Goal: Book appointment/travel/reservation

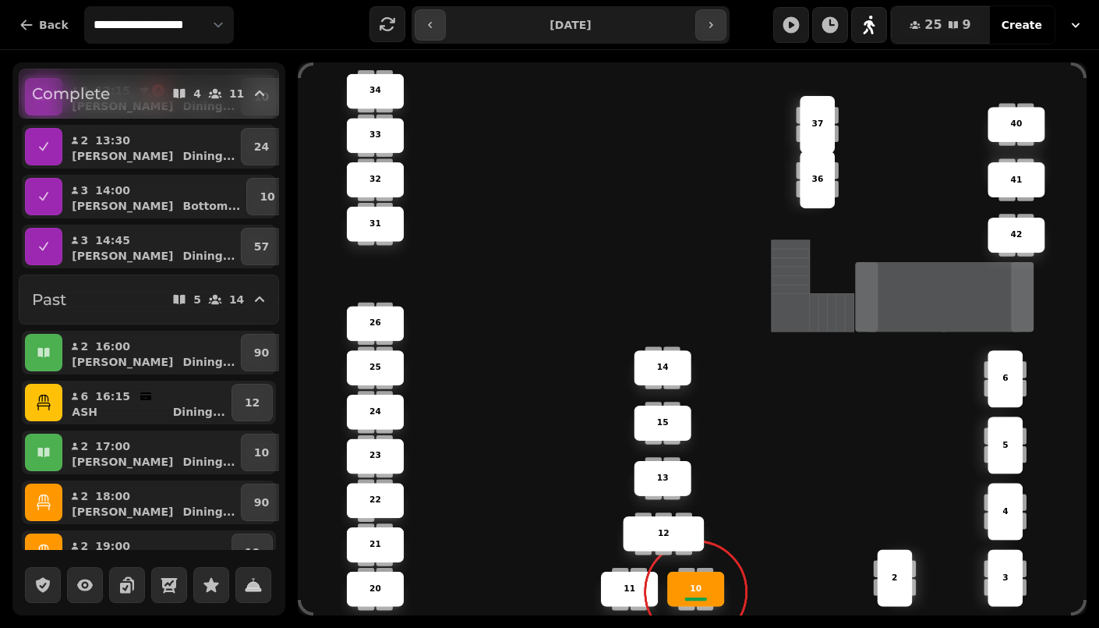
scroll to position [117, 0]
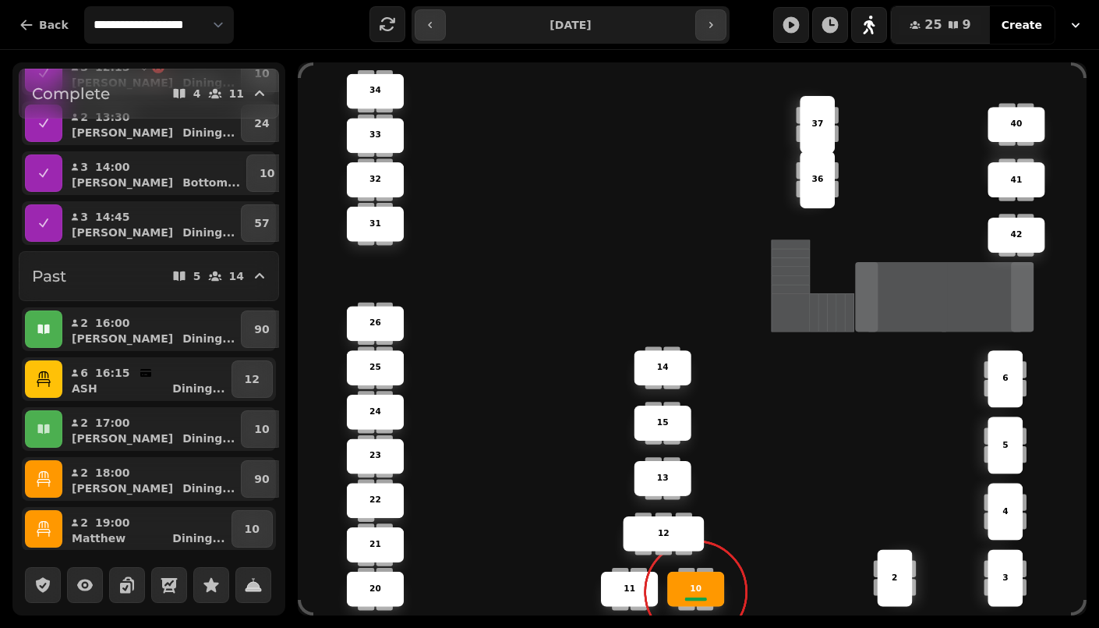
click at [52, 335] on button "button" at bounding box center [43, 328] width 37 height 37
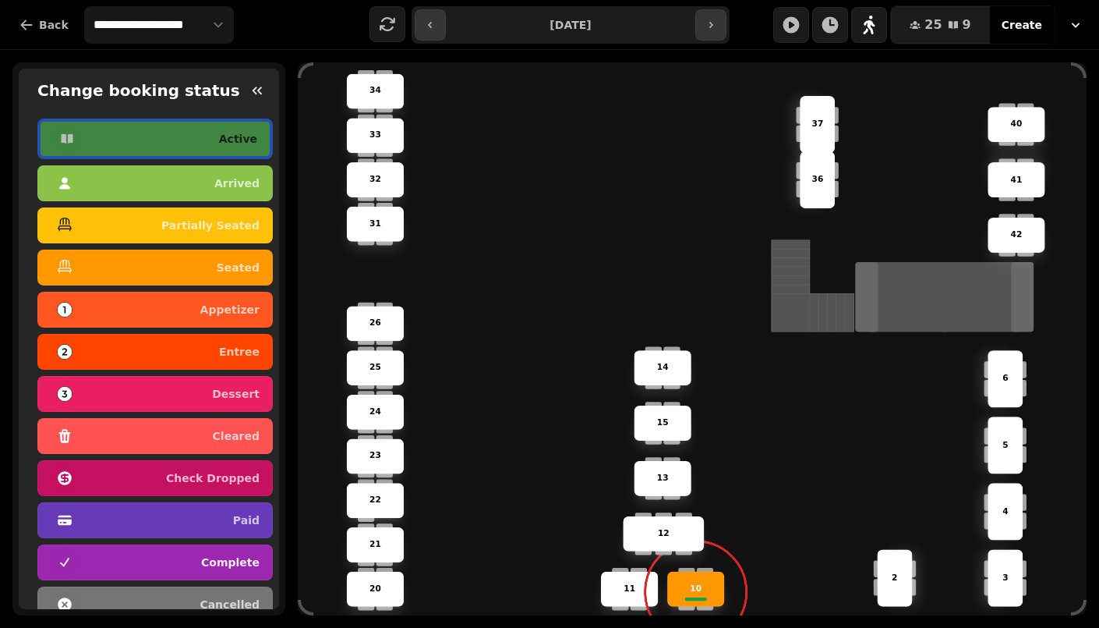
click at [129, 561] on div "complete" at bounding box center [155, 562] width 209 height 25
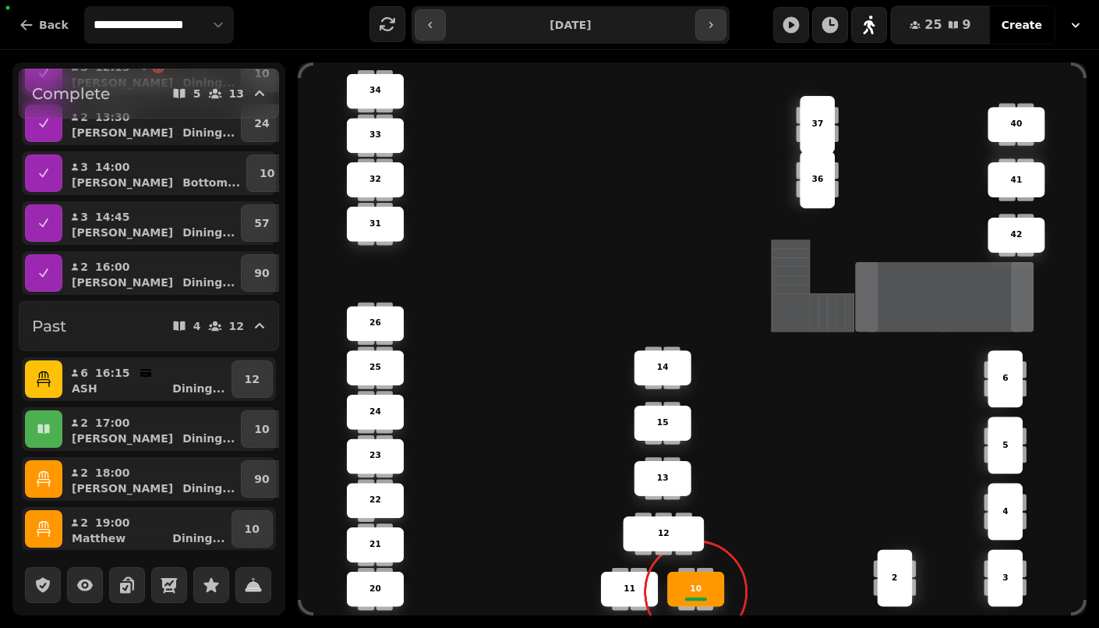
click at [52, 385] on button "button" at bounding box center [43, 378] width 37 height 37
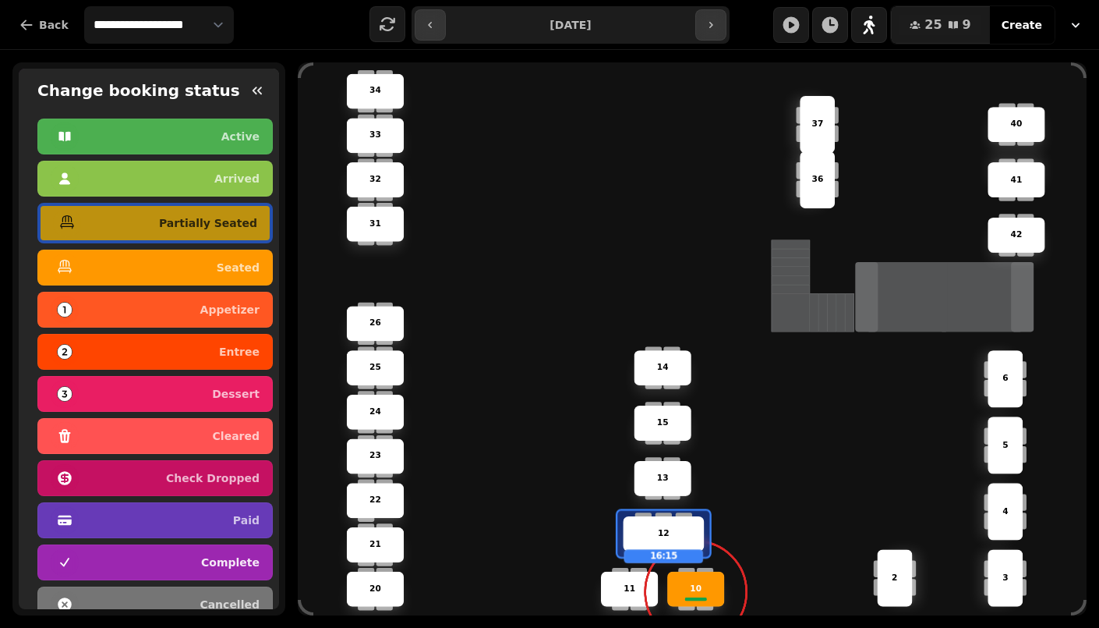
click at [107, 550] on div "complete" at bounding box center [155, 562] width 209 height 25
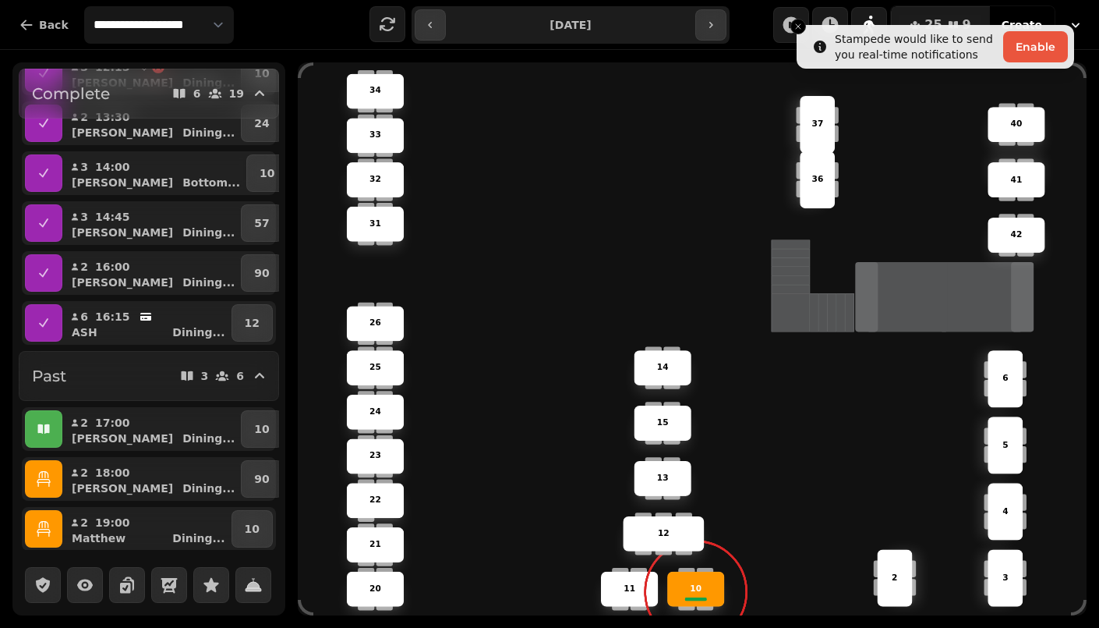
click at [35, 441] on button "button" at bounding box center [43, 428] width 37 height 37
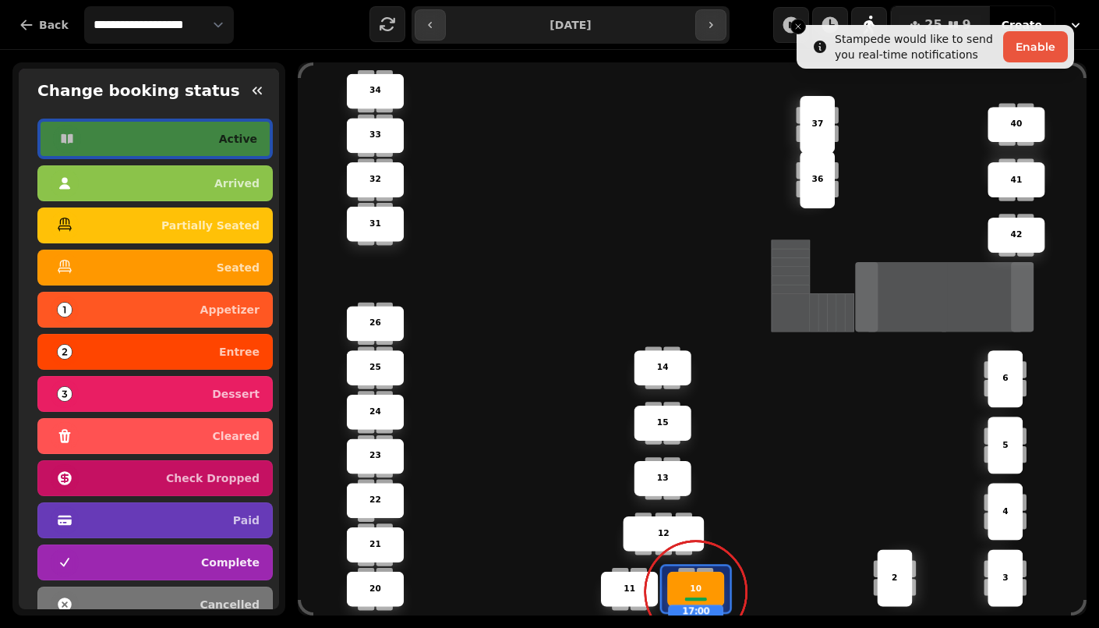
click at [82, 544] on button "complete" at bounding box center [154, 562] width 235 height 36
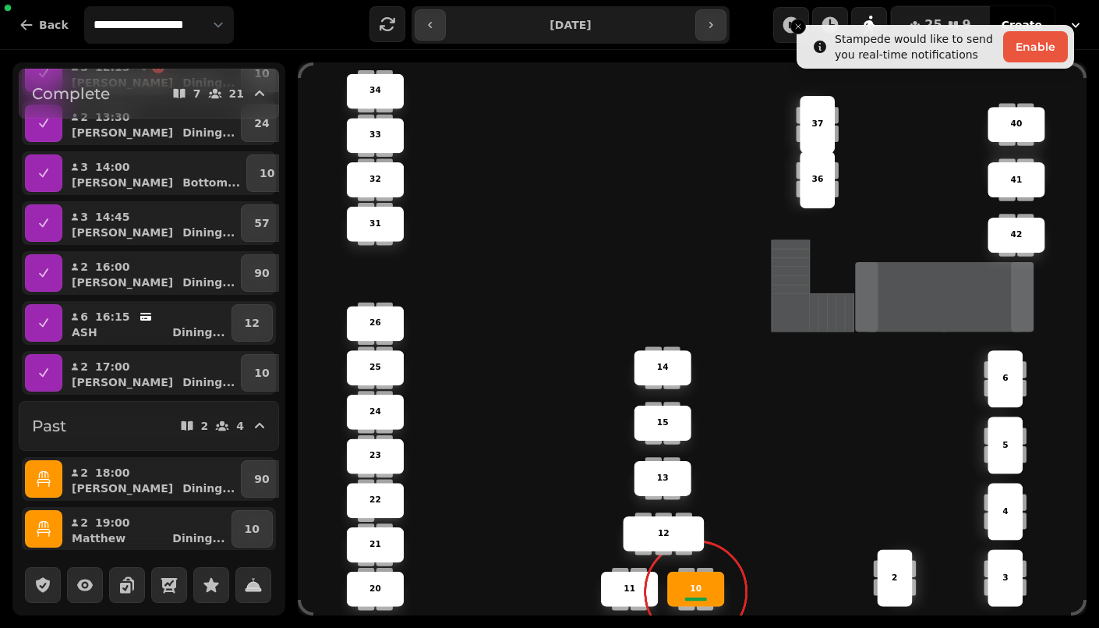
click at [34, 478] on button "button" at bounding box center [43, 478] width 37 height 37
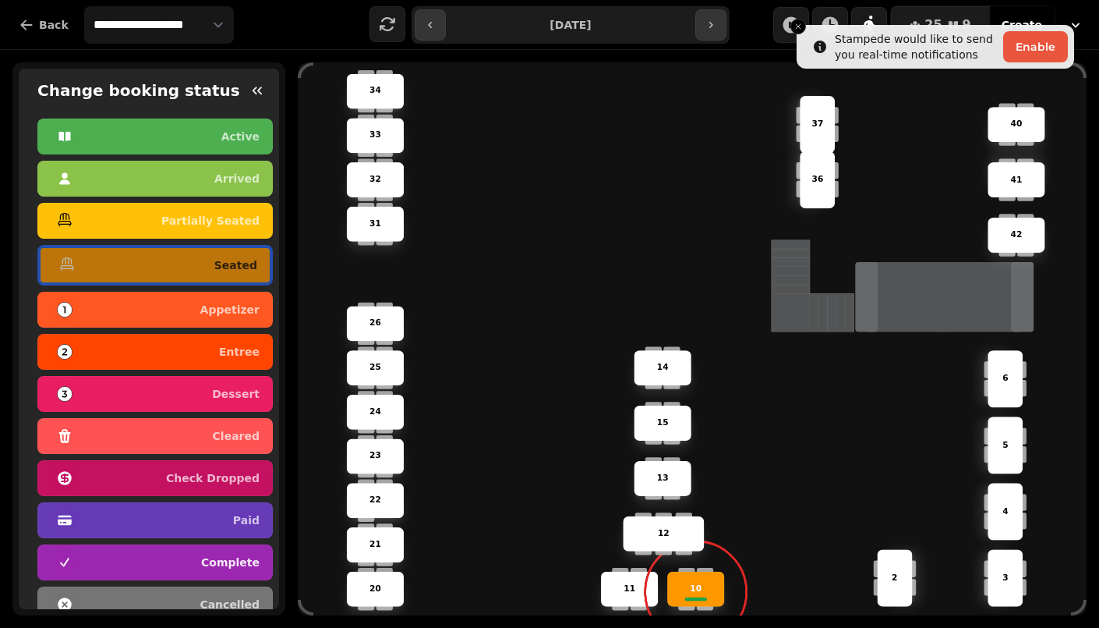
click at [66, 548] on div "button" at bounding box center [65, 562] width 28 height 28
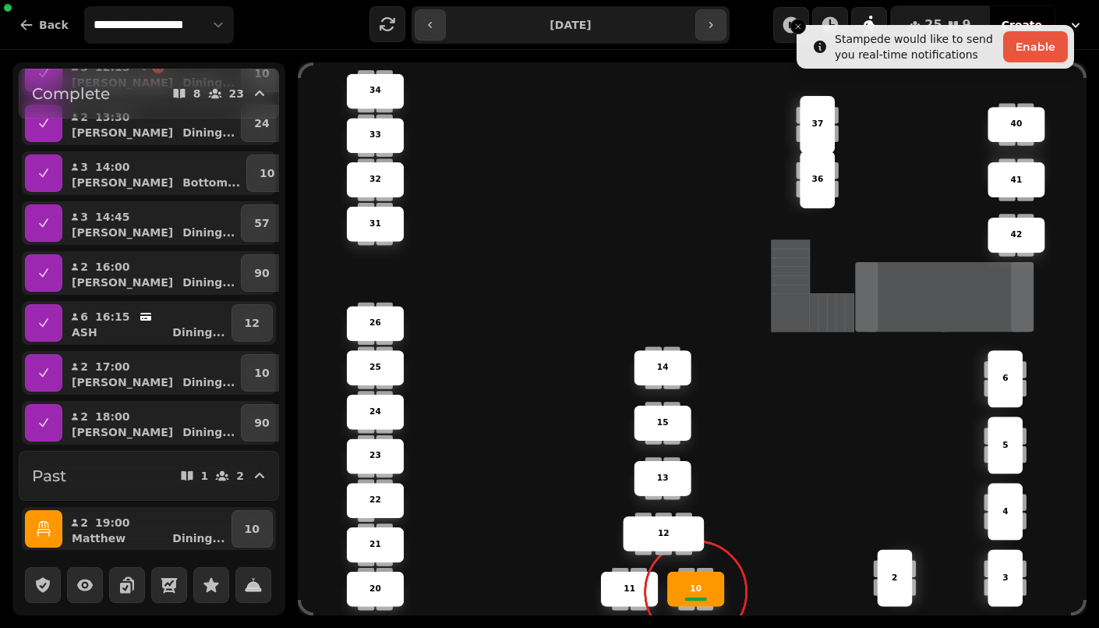
click at [58, 536] on button "button" at bounding box center [43, 528] width 37 height 37
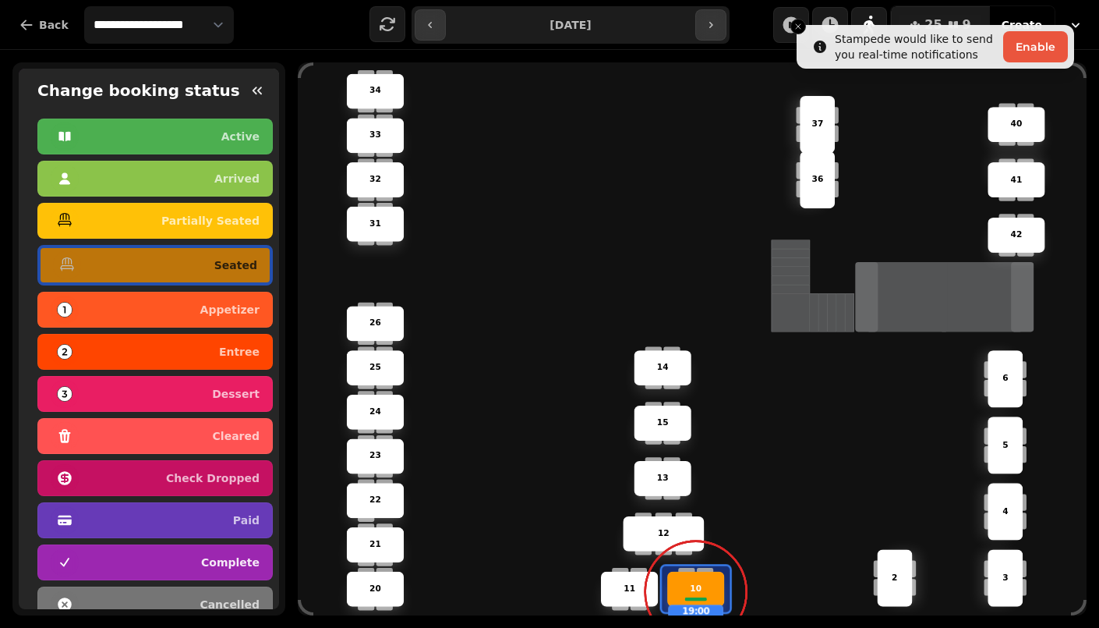
click at [72, 555] on icon "button" at bounding box center [65, 562] width 16 height 16
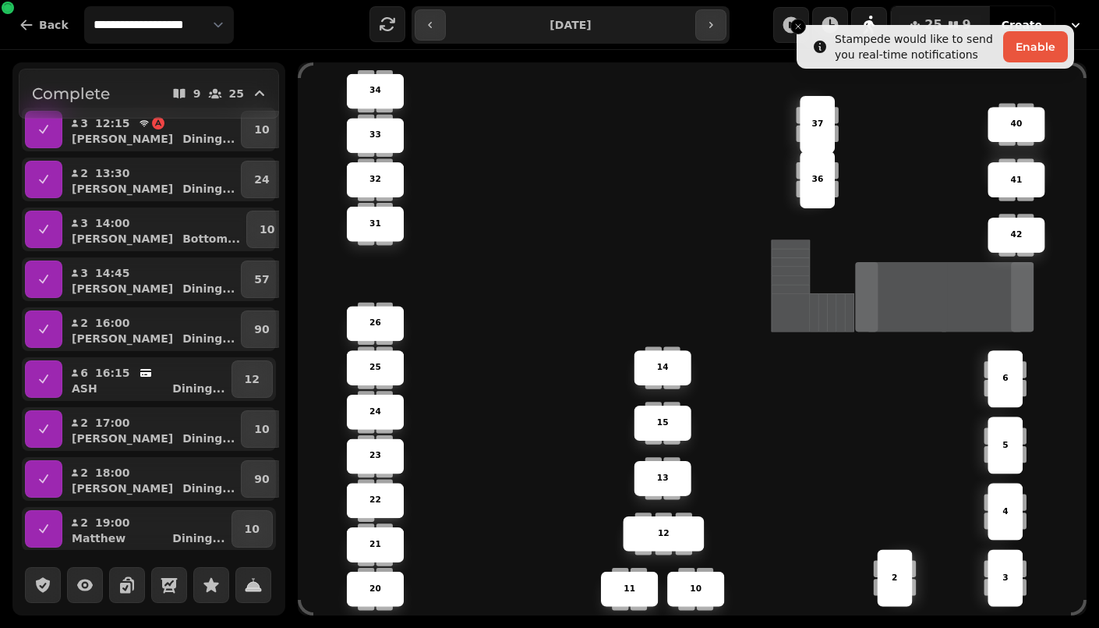
scroll to position [0, 0]
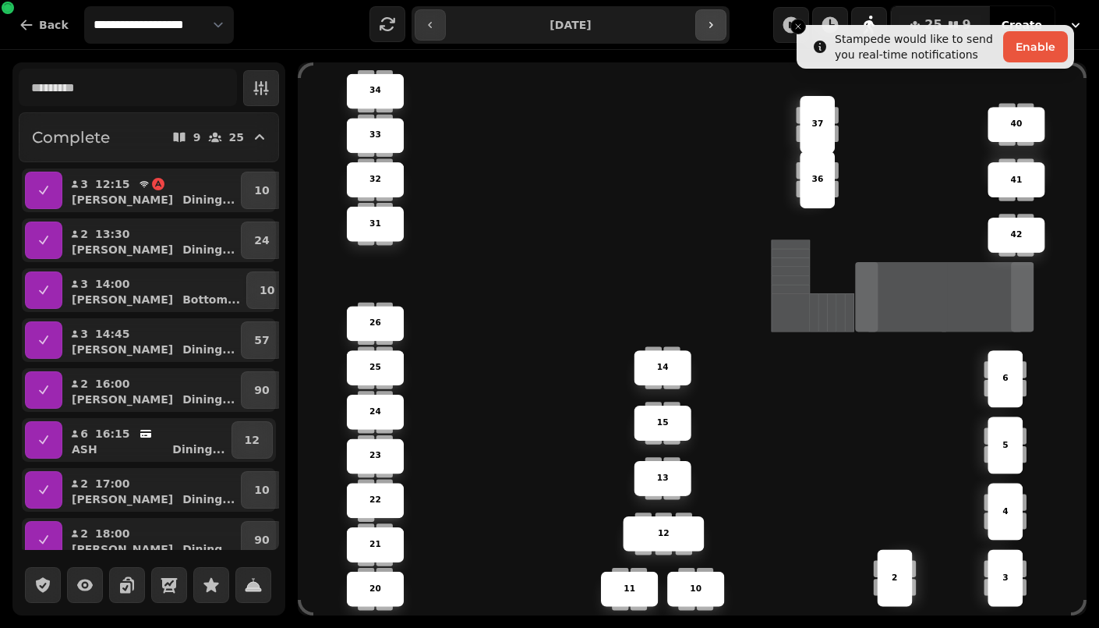
click at [707, 30] on button "button" at bounding box center [711, 24] width 31 height 31
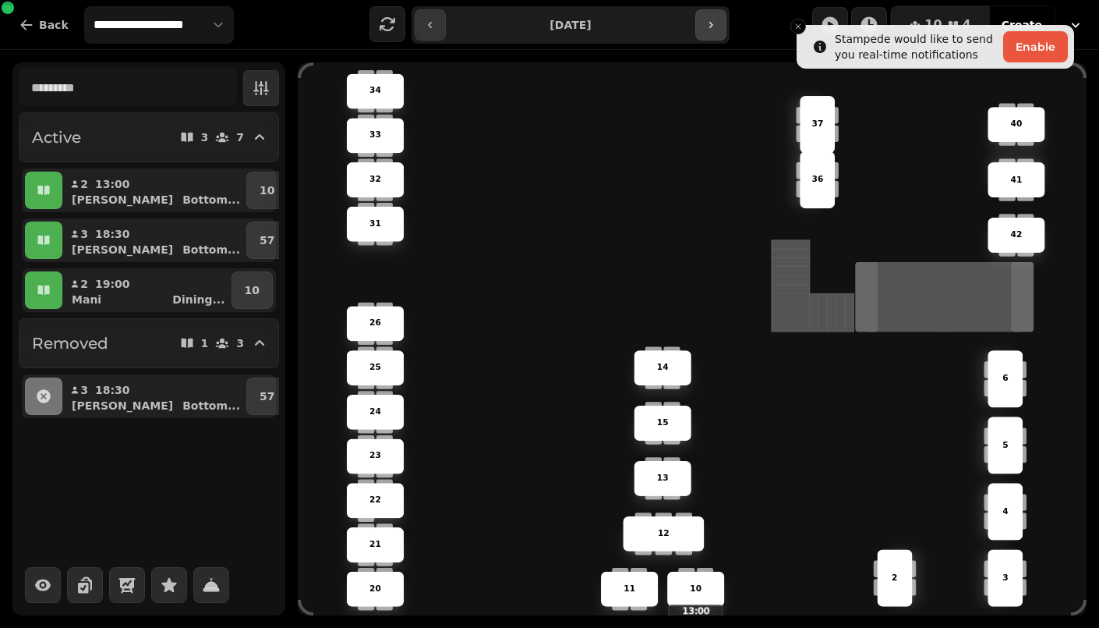
click at [707, 30] on button "button" at bounding box center [711, 24] width 31 height 31
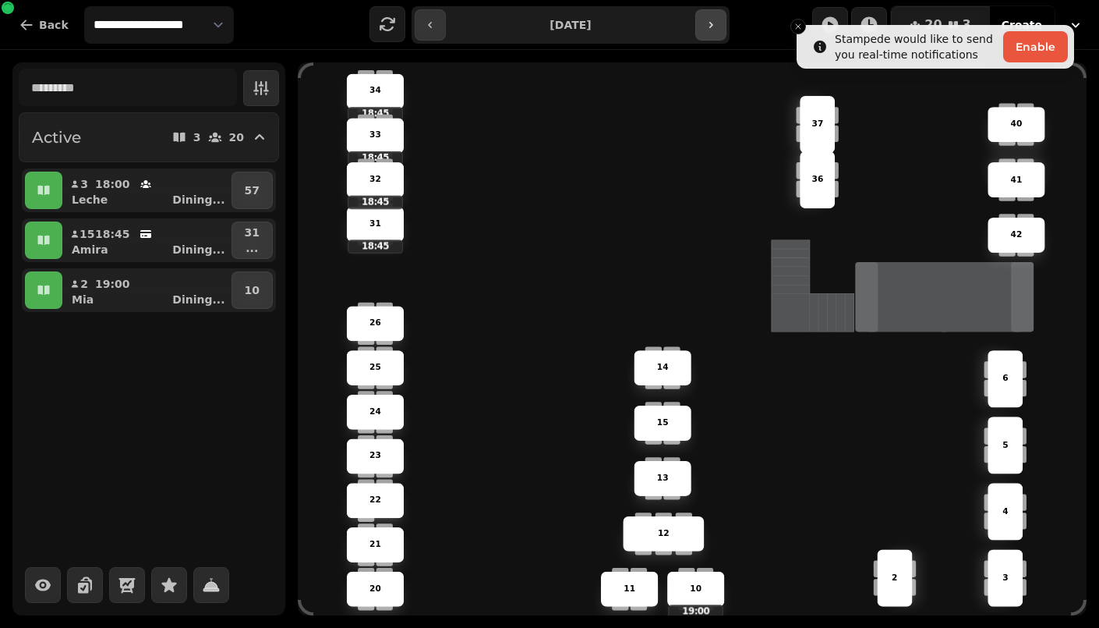
click at [707, 30] on button "button" at bounding box center [711, 24] width 31 height 31
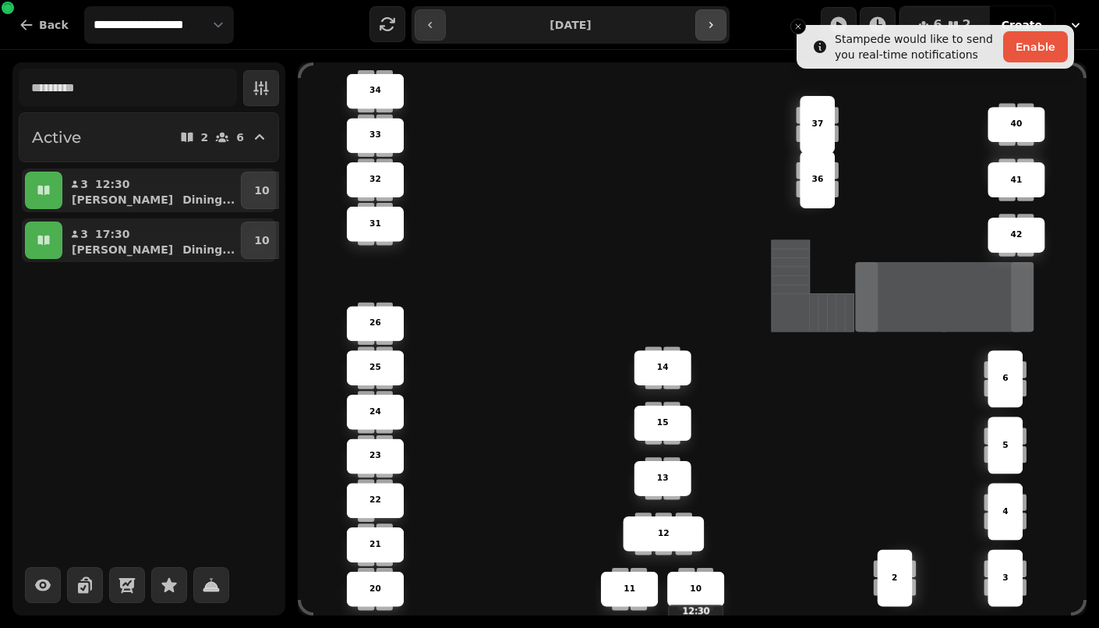
click at [707, 30] on button "button" at bounding box center [711, 24] width 31 height 31
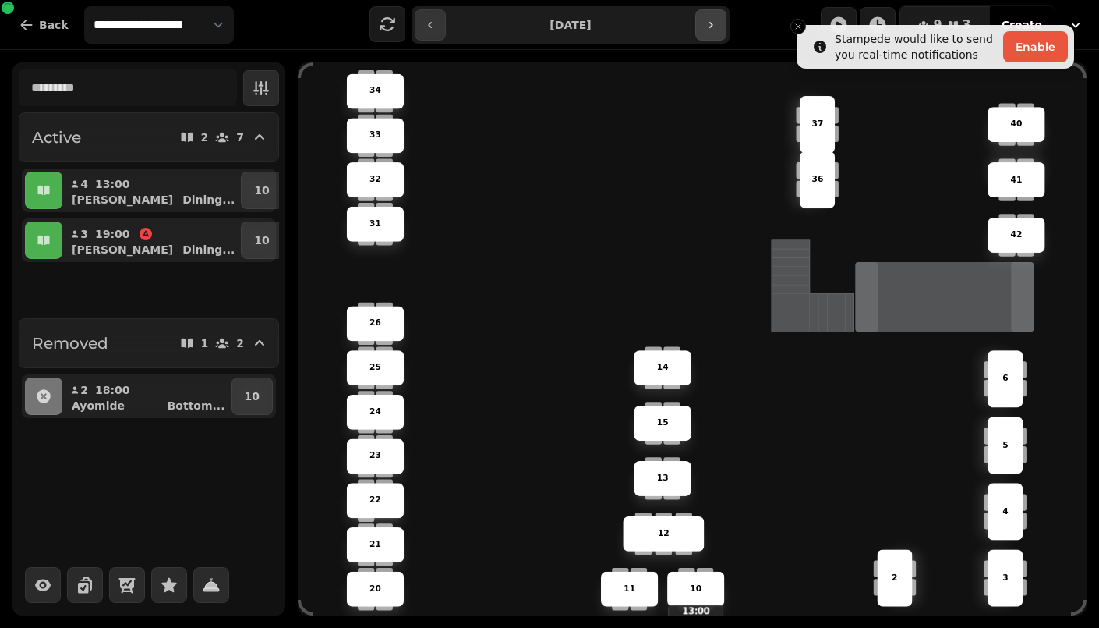
click at [707, 30] on button "button" at bounding box center [711, 24] width 31 height 31
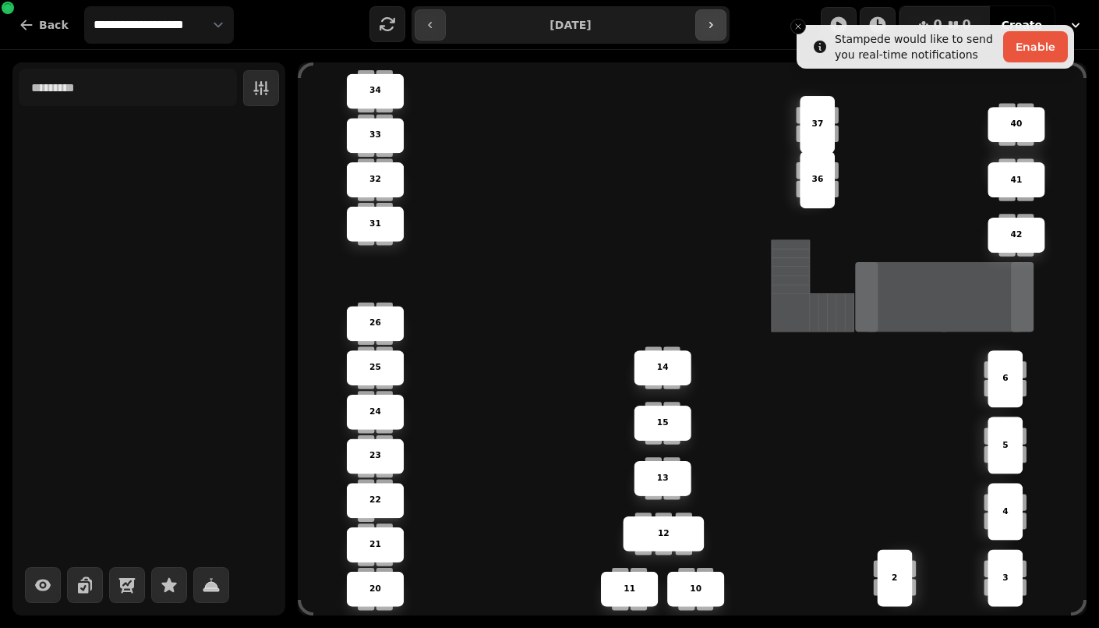
click at [707, 30] on button "button" at bounding box center [711, 24] width 31 height 31
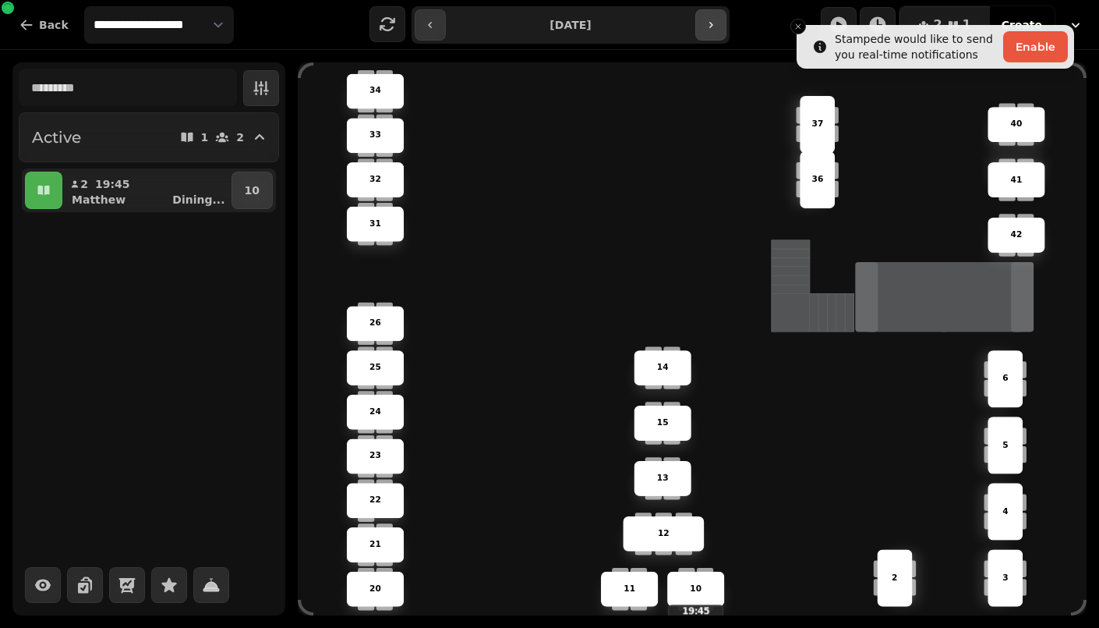
click at [707, 30] on button "button" at bounding box center [711, 24] width 31 height 31
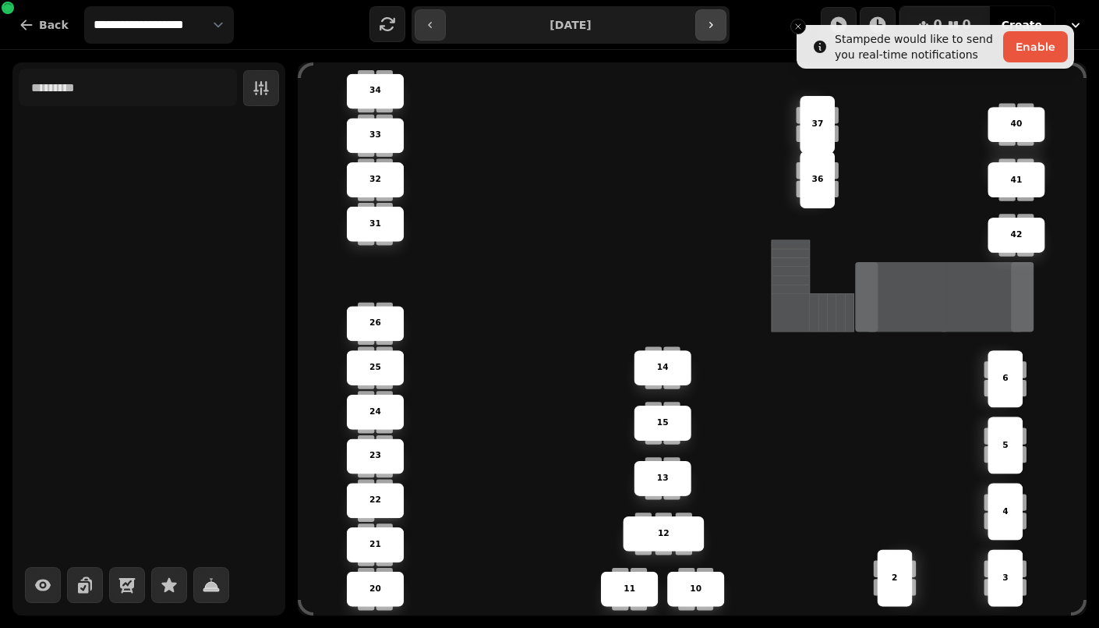
click at [707, 30] on button "button" at bounding box center [711, 24] width 31 height 31
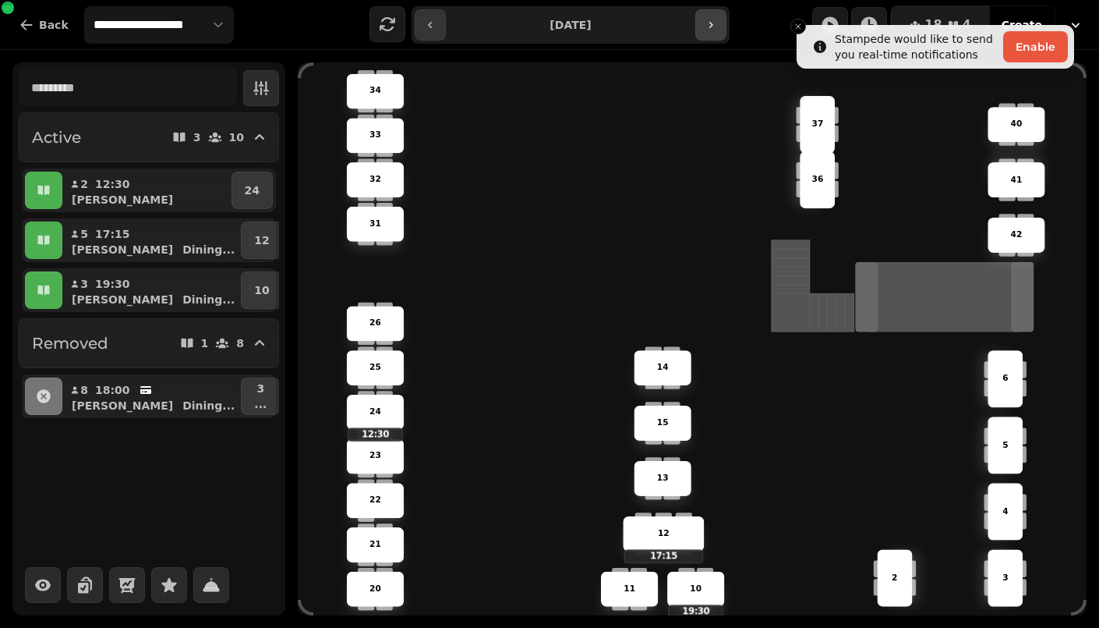
click at [707, 30] on button "button" at bounding box center [711, 24] width 31 height 31
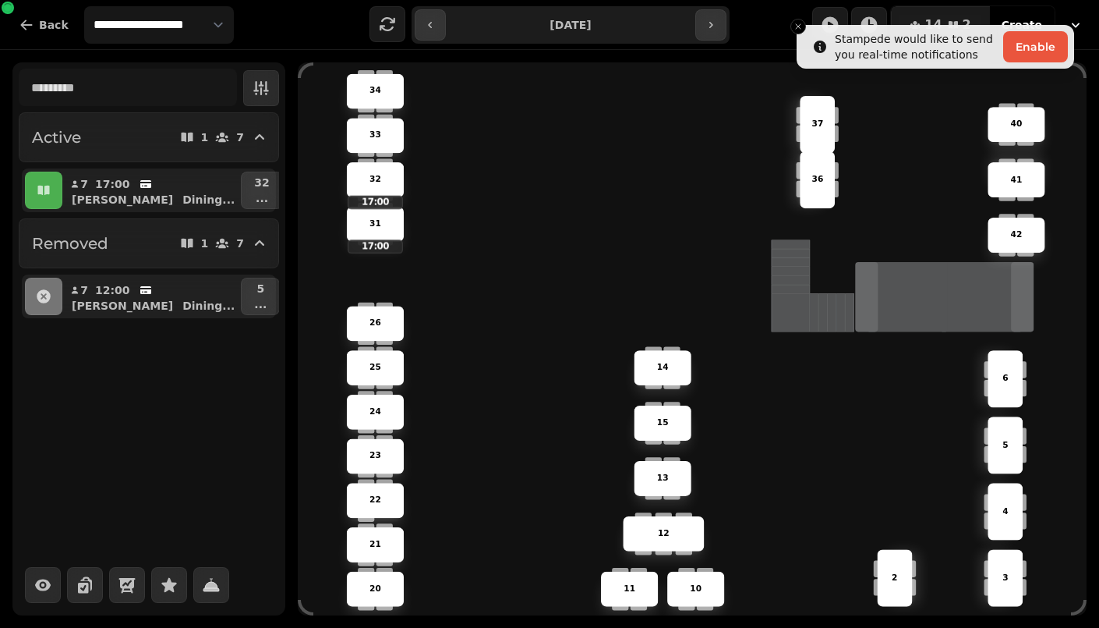
click at [519, 27] on input "**********" at bounding box center [570, 24] width 242 height 25
type input "**********"
